Goal: Task Accomplishment & Management: Manage account settings

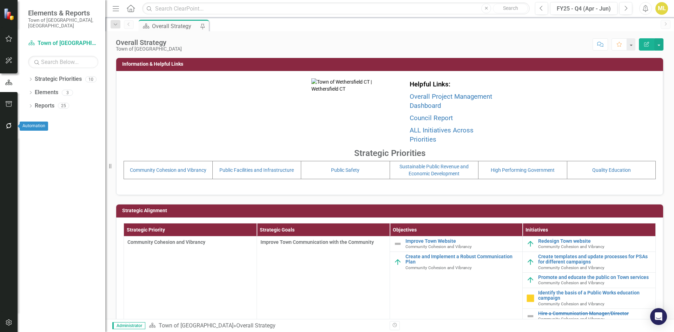
click at [11, 128] on icon "button" at bounding box center [8, 126] width 7 height 6
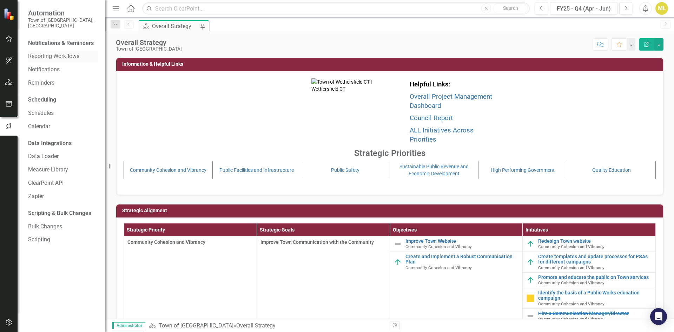
click at [44, 52] on link "Reporting Workflows" at bounding box center [63, 56] width 70 height 8
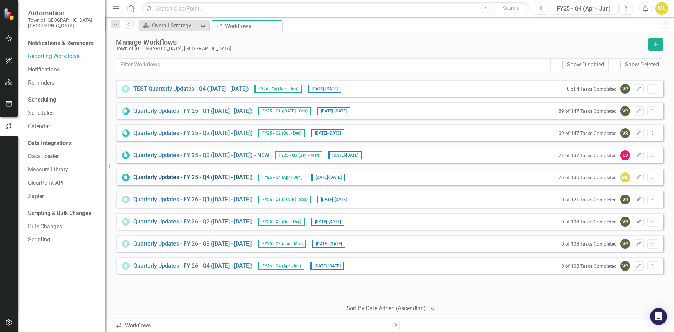
click at [193, 180] on link "Quarterly Updates - FY 25 - Q4 ([DATE] - [DATE])" at bounding box center [192, 177] width 119 height 8
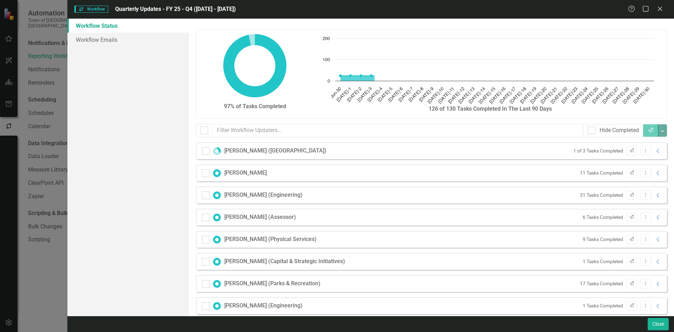
checkbox input "false"
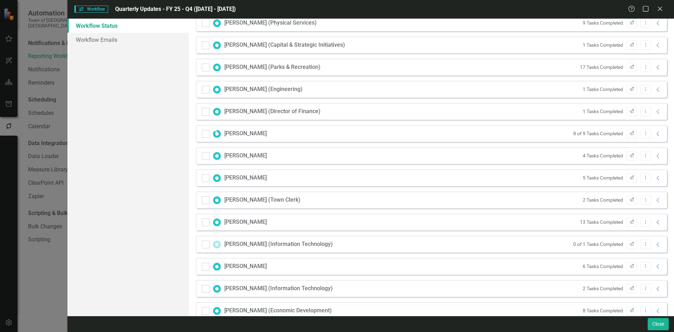
scroll to position [230, 0]
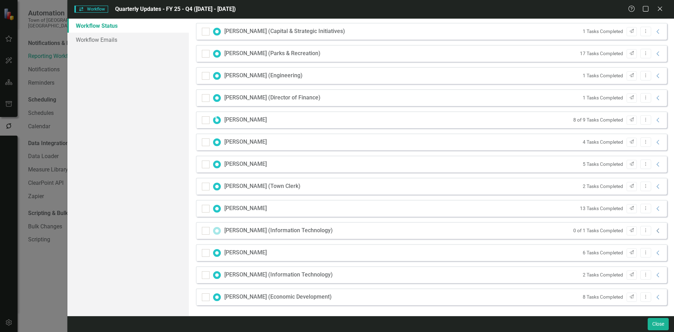
click at [654, 230] on icon "Collapse" at bounding box center [657, 231] width 7 height 6
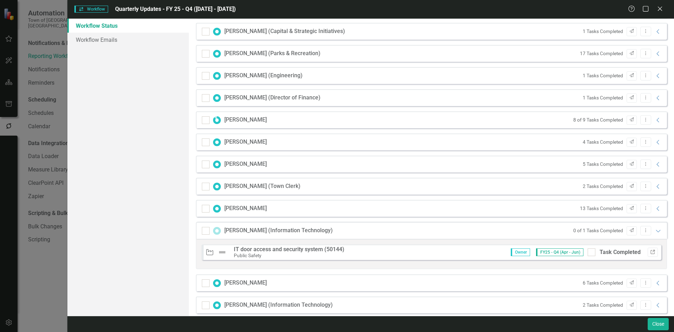
click at [650, 251] on icon "Link" at bounding box center [652, 252] width 5 height 4
click at [589, 250] on div at bounding box center [591, 252] width 8 height 8
click at [589, 250] on input "Task Completed" at bounding box center [589, 250] width 5 height 5
checkbox input "true"
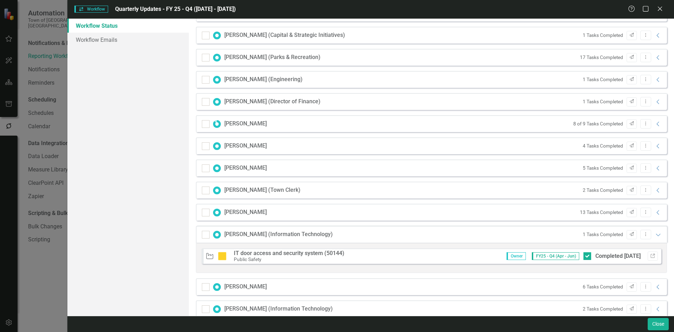
scroll to position [225, 0]
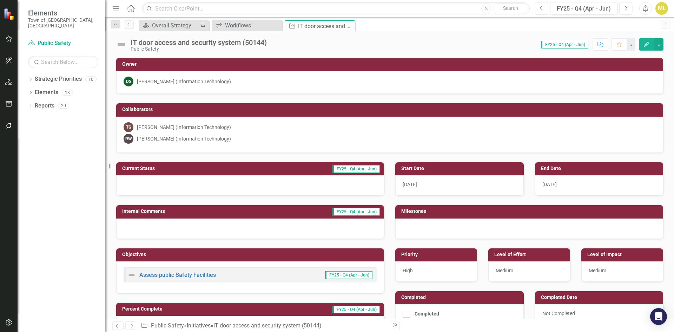
click at [543, 11] on button "Previous" at bounding box center [541, 8] width 13 height 13
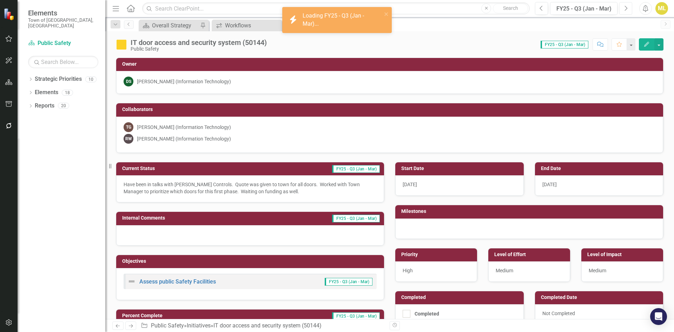
click at [623, 12] on button "Next" at bounding box center [625, 8] width 13 height 13
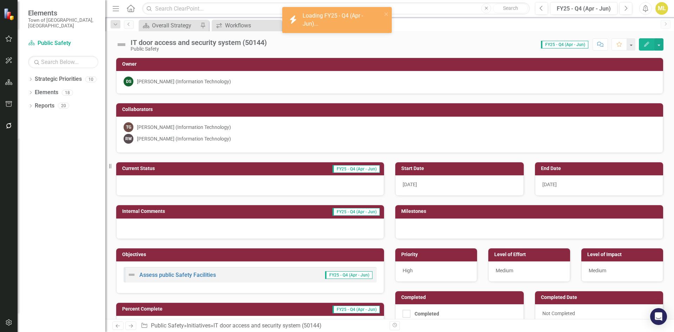
click at [231, 184] on div at bounding box center [250, 185] width 268 height 20
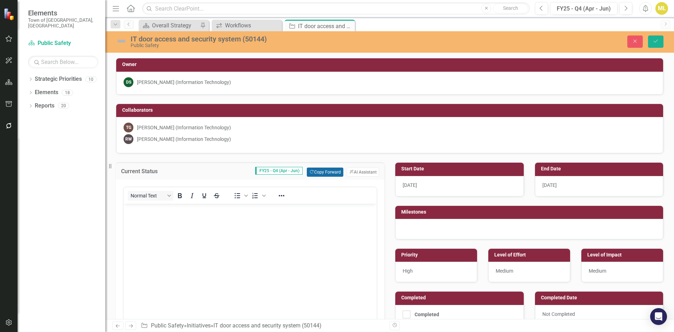
click at [318, 172] on button "Copy Forward Copy Forward" at bounding box center [325, 171] width 36 height 9
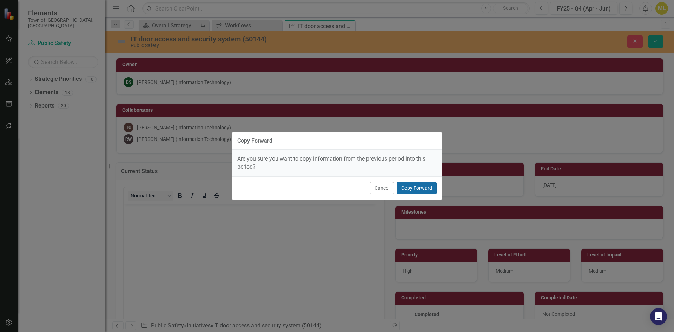
click at [414, 184] on button "Copy Forward" at bounding box center [416, 188] width 40 height 12
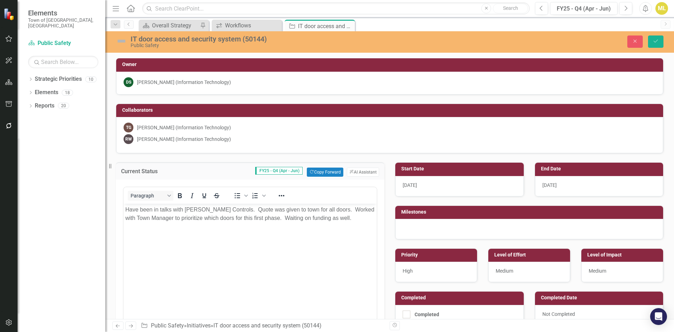
click at [347, 222] on p "Have been in talks with Johnson Controls. Quote was given to town for all doors…" at bounding box center [249, 213] width 249 height 17
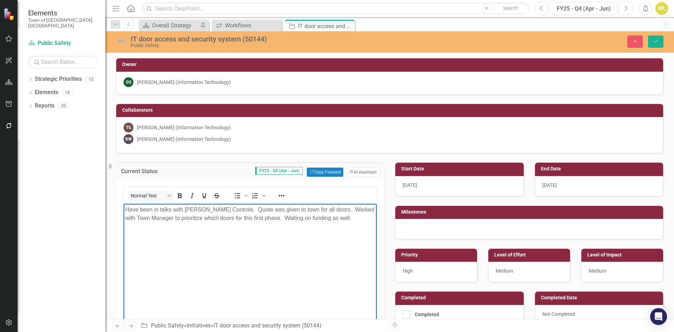
click at [144, 235] on p "Rich Text Area. Press ALT-0 for help." at bounding box center [249, 232] width 249 height 8
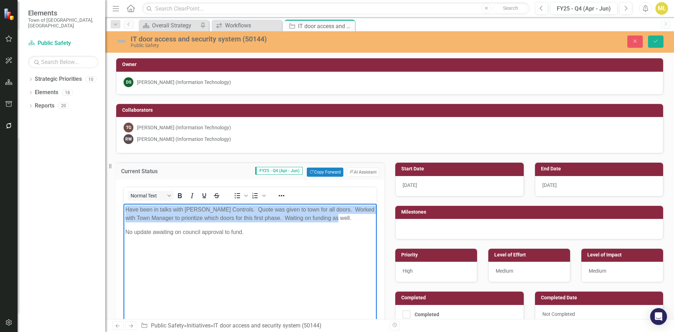
drag, startPoint x: 351, startPoint y: 218, endPoint x: 3, endPoint y: 197, distance: 348.6
click at [123, 203] on html "Have been in talks with Johnson Controls. Quote was given to town for all doors…" at bounding box center [249, 255] width 253 height 105
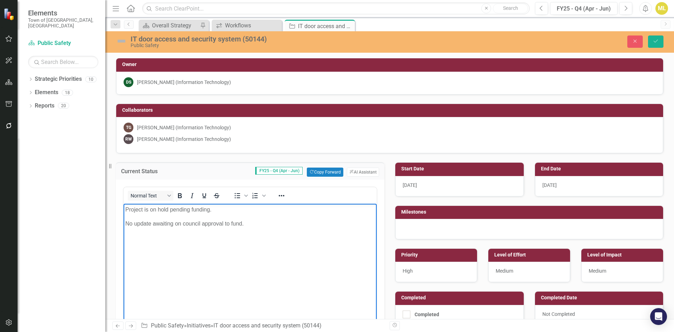
drag, startPoint x: 247, startPoint y: 224, endPoint x: 89, endPoint y: 205, distance: 159.8
click at [123, 205] on html "Project is on hold pending funding. No update awaiting on council approval to f…" at bounding box center [249, 255] width 253 height 105
click at [123, 38] on img at bounding box center [121, 40] width 11 height 11
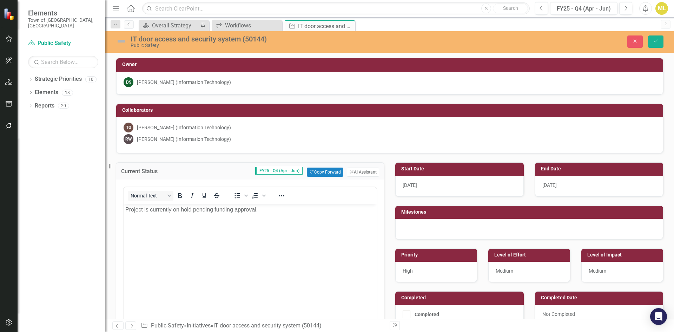
click at [123, 38] on img at bounding box center [121, 40] width 11 height 11
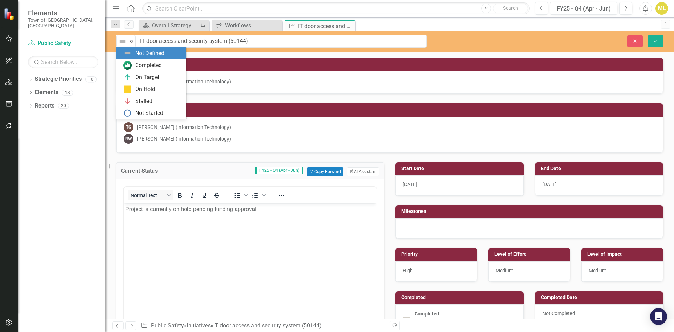
click at [123, 40] on img at bounding box center [122, 41] width 8 height 8
click at [147, 90] on div "On Hold" at bounding box center [145, 89] width 20 height 8
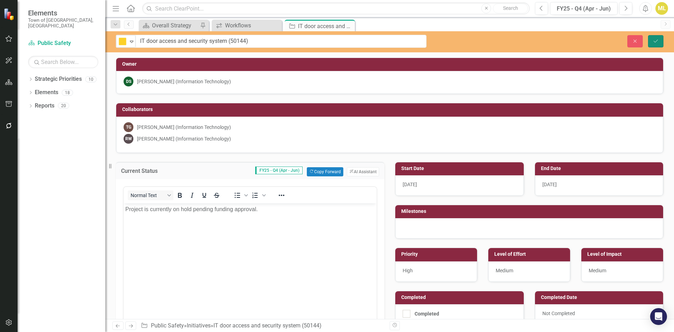
click at [656, 40] on icon "Save" at bounding box center [655, 41] width 6 height 5
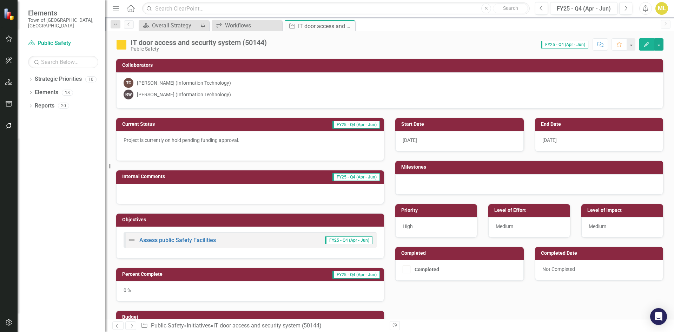
scroll to position [44, 0]
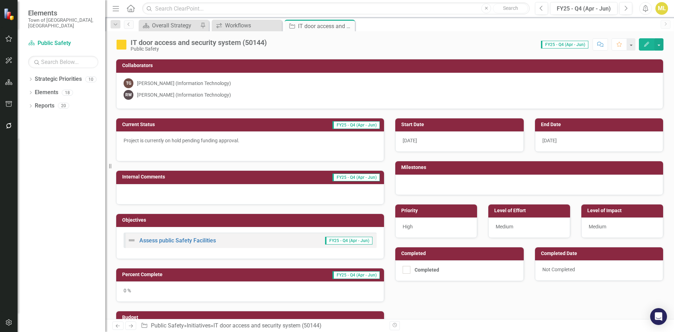
click at [261, 142] on p "Project is currently on hold pending funding approval." at bounding box center [249, 141] width 253 height 8
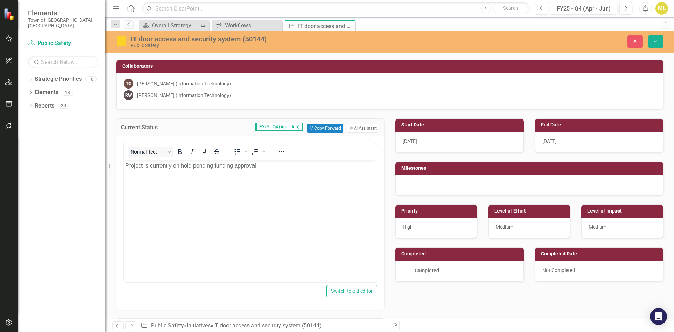
scroll to position [0, 0]
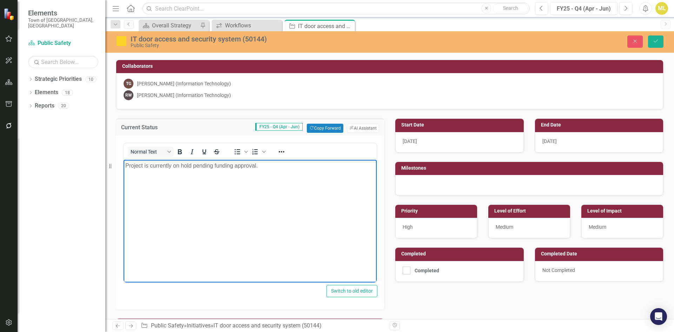
click at [192, 163] on p "Project is currently on hold pending funding approval." at bounding box center [249, 165] width 249 height 8
click at [272, 168] on p "Project is currently On Hold pending funding approval." at bounding box center [249, 165] width 249 height 8
click at [657, 38] on button "Save" at bounding box center [655, 41] width 15 height 12
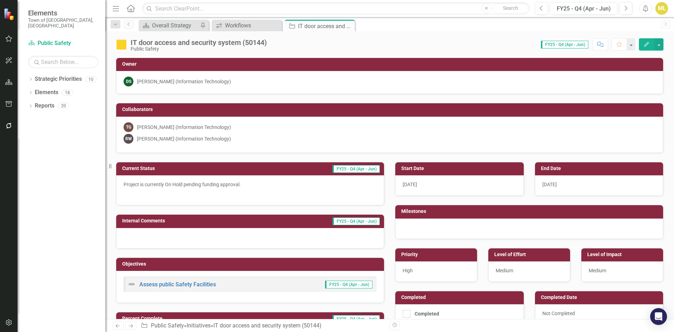
click at [243, 180] on div "Project is currently On Hold pending funding approval." at bounding box center [250, 190] width 268 height 30
click at [265, 189] on p at bounding box center [249, 193] width 253 height 8
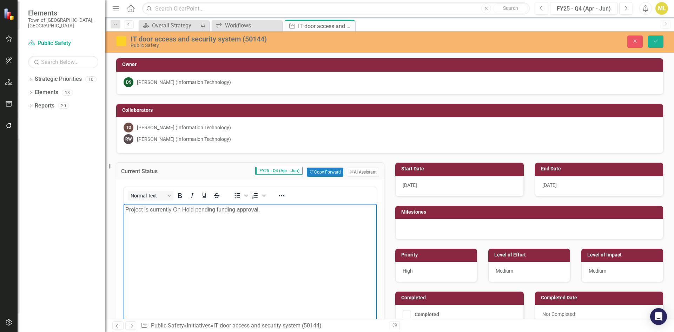
drag, startPoint x: 261, startPoint y: 211, endPoint x: 128, endPoint y: 192, distance: 134.3
click at [128, 203] on html "Project is currently On Hold pending funding approval." at bounding box center [249, 255] width 253 height 105
drag, startPoint x: 276, startPoint y: 223, endPoint x: 272, endPoint y: 213, distance: 11.9
click at [276, 222] on p "Rich Text Area. Press ALT-0 for help." at bounding box center [249, 223] width 249 height 8
drag, startPoint x: 266, startPoint y: 208, endPoint x: 80, endPoint y: 187, distance: 186.4
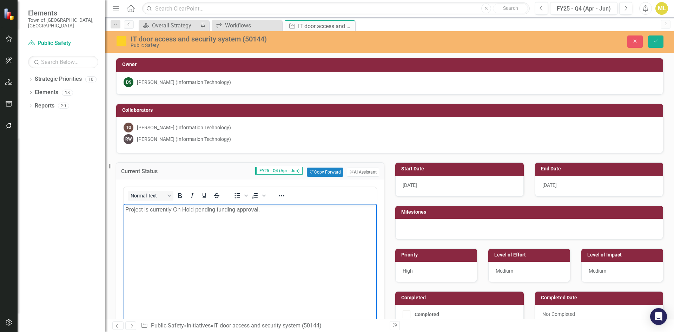
click at [123, 203] on html "Project is currently On Hold pending funding approval." at bounding box center [249, 255] width 253 height 105
copy p "Project is currently On Hold pending funding approval."
paste body "Rich Text Area. Press ALT-0 for help."
click at [655, 40] on icon "Save" at bounding box center [655, 41] width 6 height 5
